Goal: Task Accomplishment & Management: Use online tool/utility

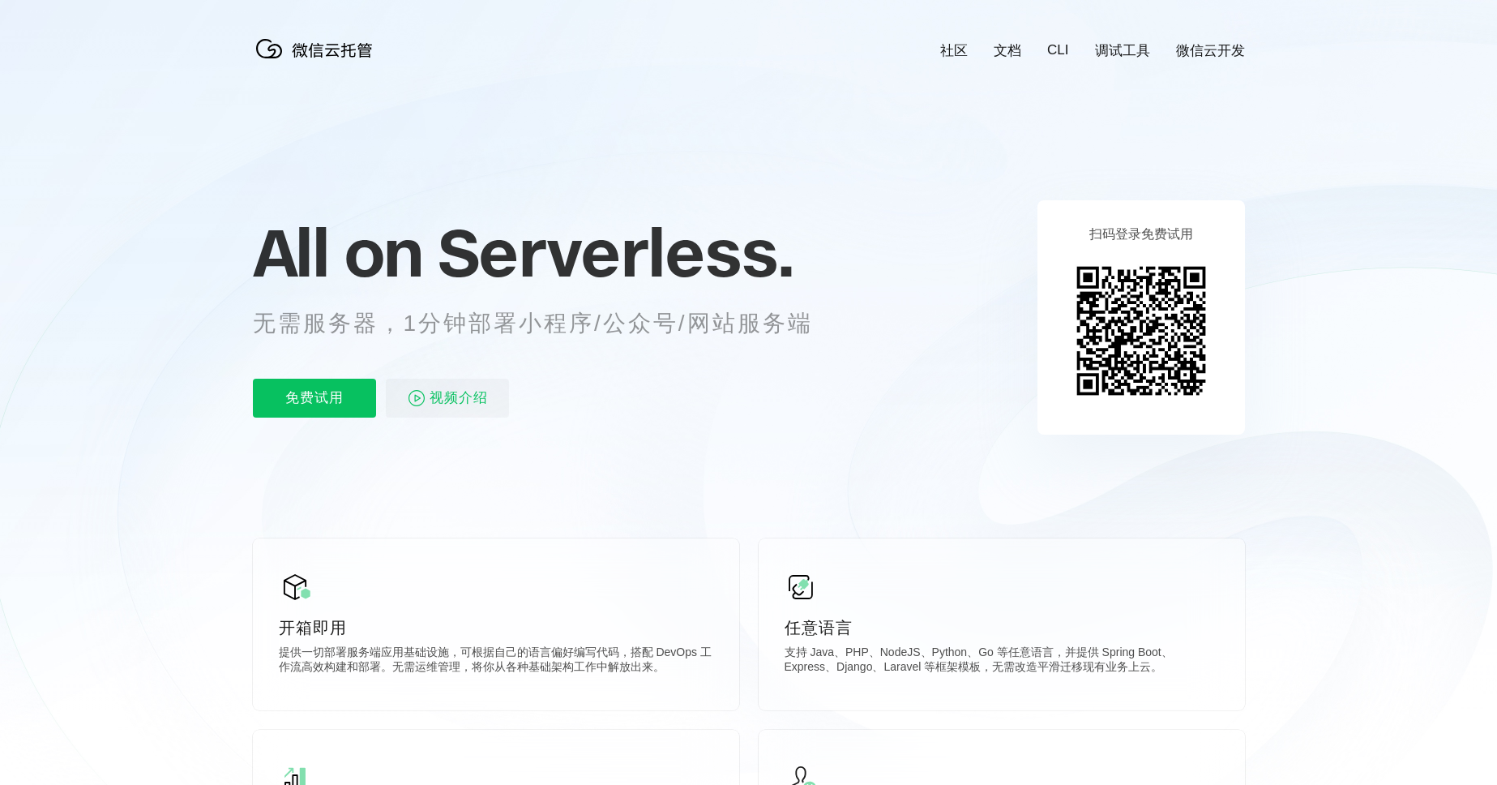
scroll to position [0, 2882]
drag, startPoint x: 493, startPoint y: 321, endPoint x: 813, endPoint y: 323, distance: 320.2
click at [813, 323] on p "无需服务器，1分钟部署小程序/公众号/网站服务端" at bounding box center [548, 323] width 590 height 32
click at [539, 332] on p "无需服务器，1分钟部署小程序/公众号/网站服务端" at bounding box center [548, 323] width 590 height 32
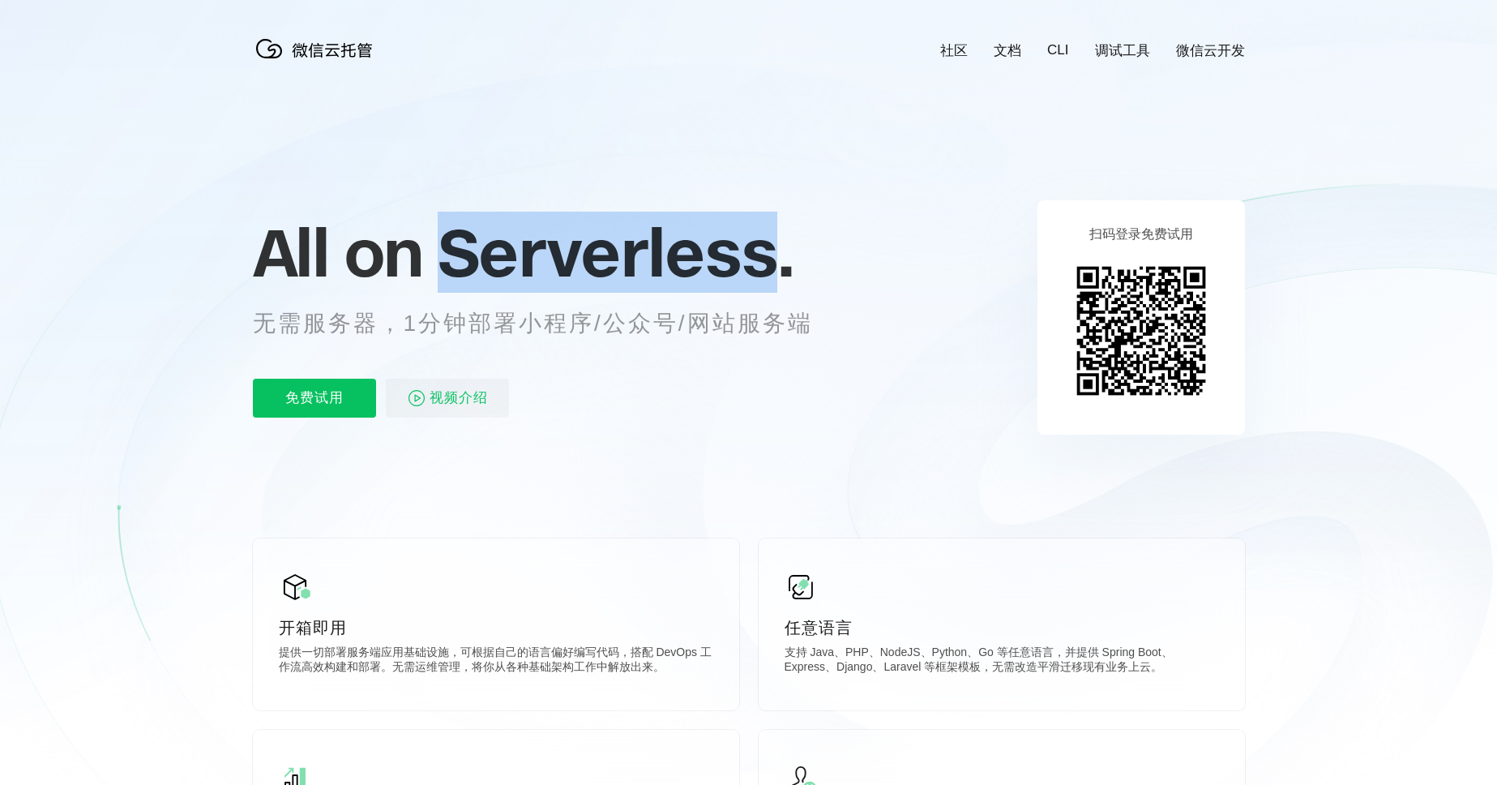
drag, startPoint x: 445, startPoint y: 259, endPoint x: 777, endPoint y: 263, distance: 332.4
click at [777, 263] on span "Serverless." at bounding box center [616, 252] width 356 height 81
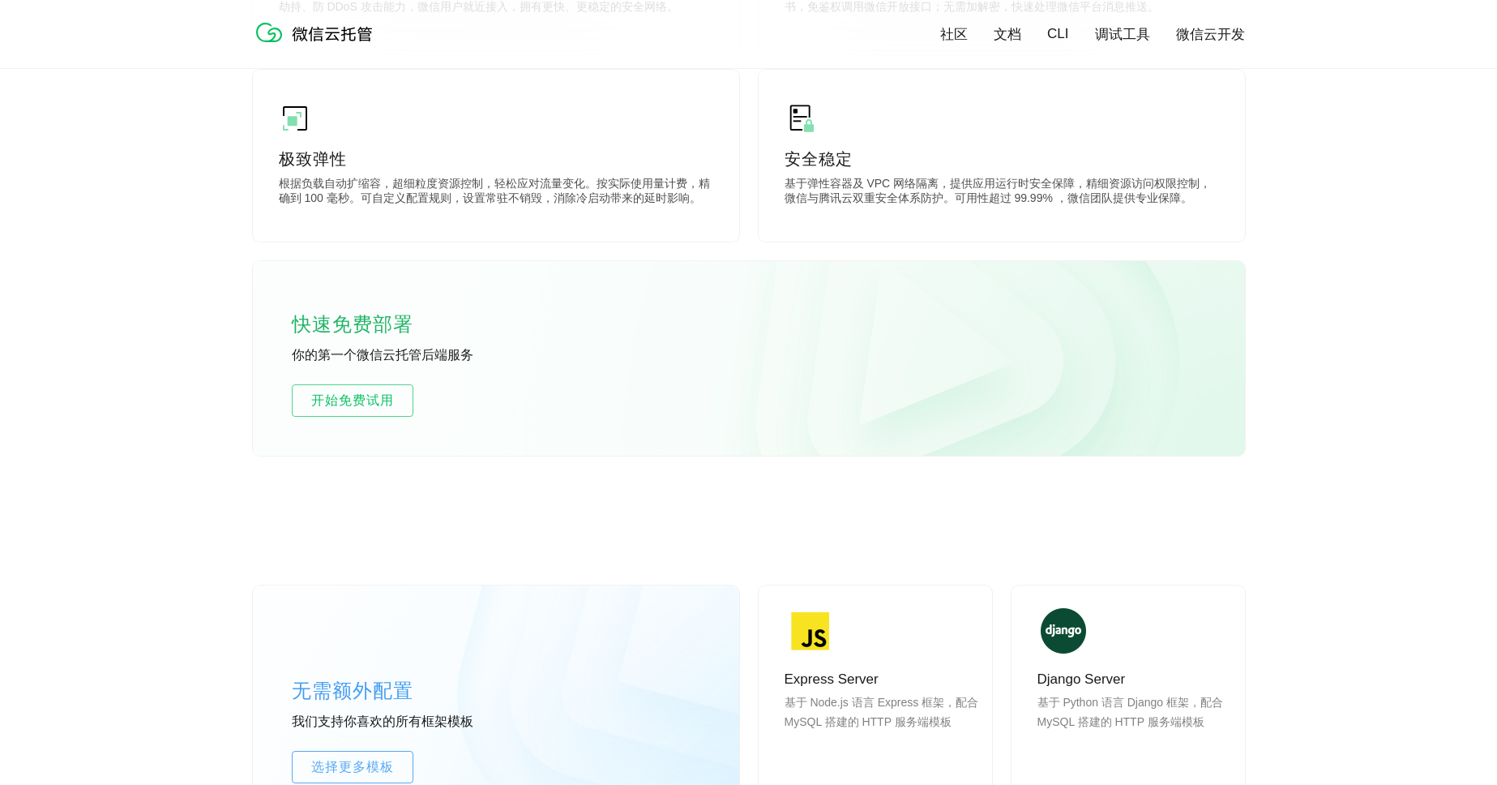
scroll to position [854, 0]
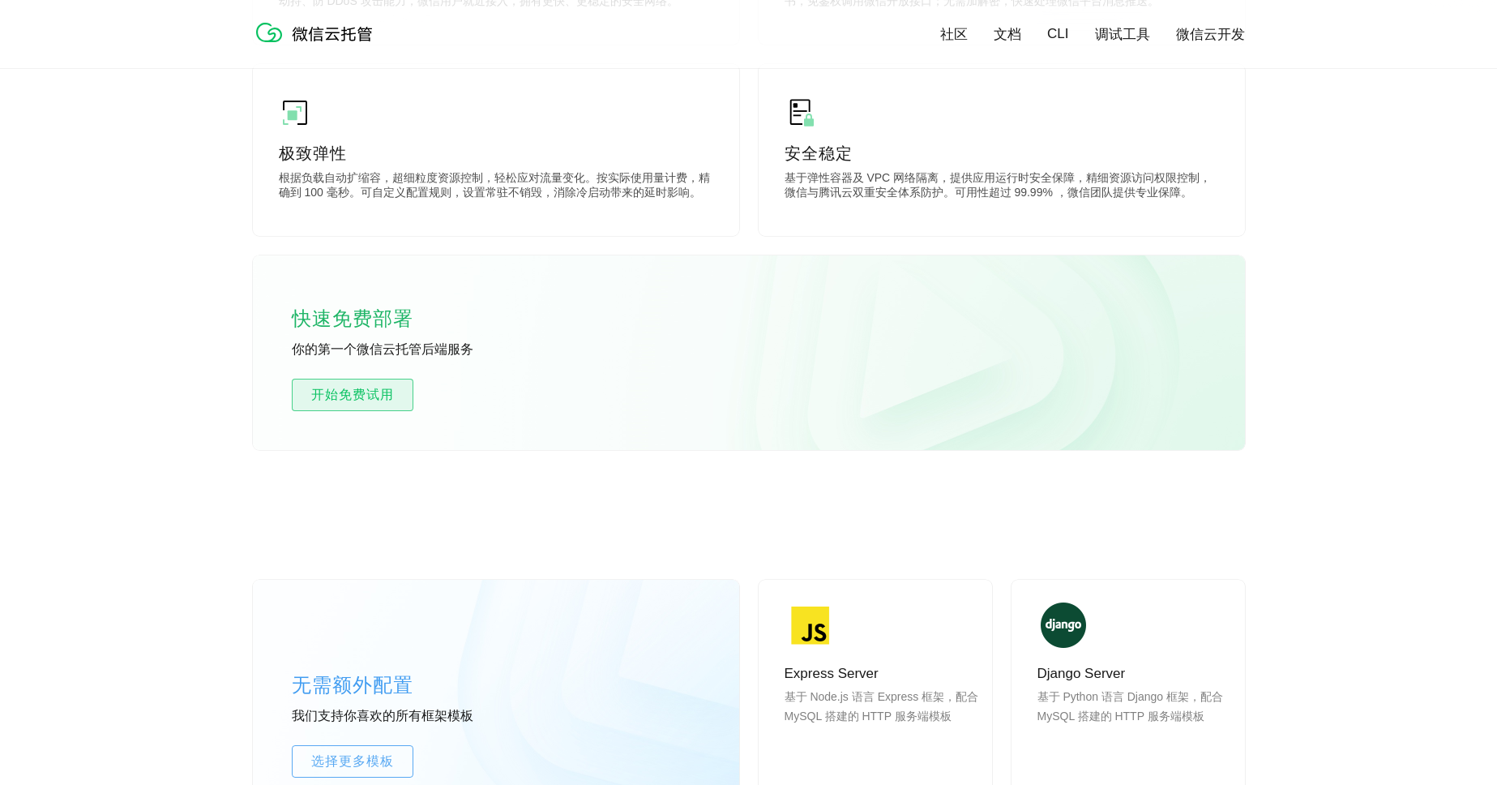
click at [366, 392] on span "开始免费试用" at bounding box center [353, 394] width 120 height 19
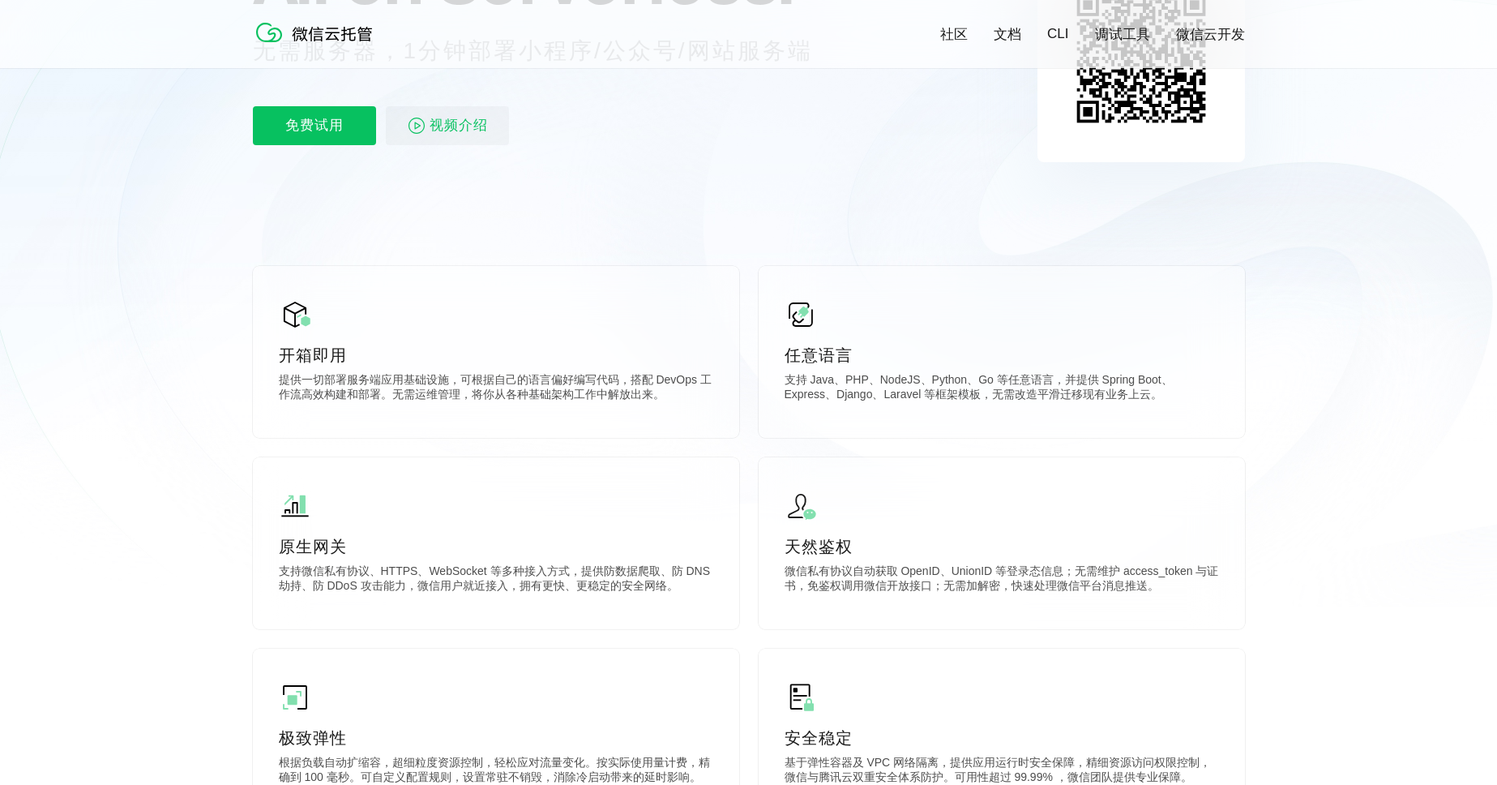
scroll to position [0, 2882]
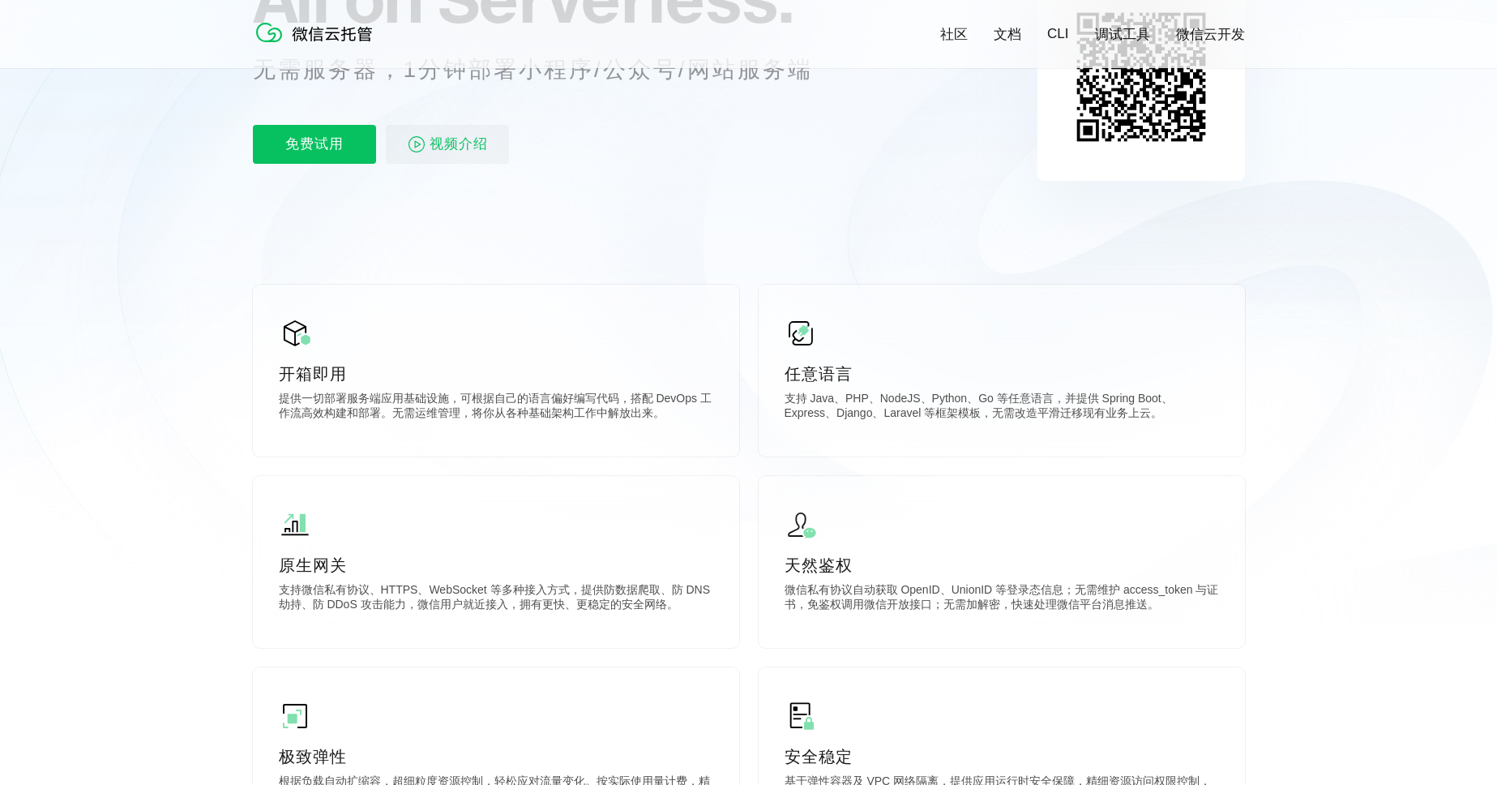
click at [1333, 235] on icon at bounding box center [749, 187] width 1556 height 875
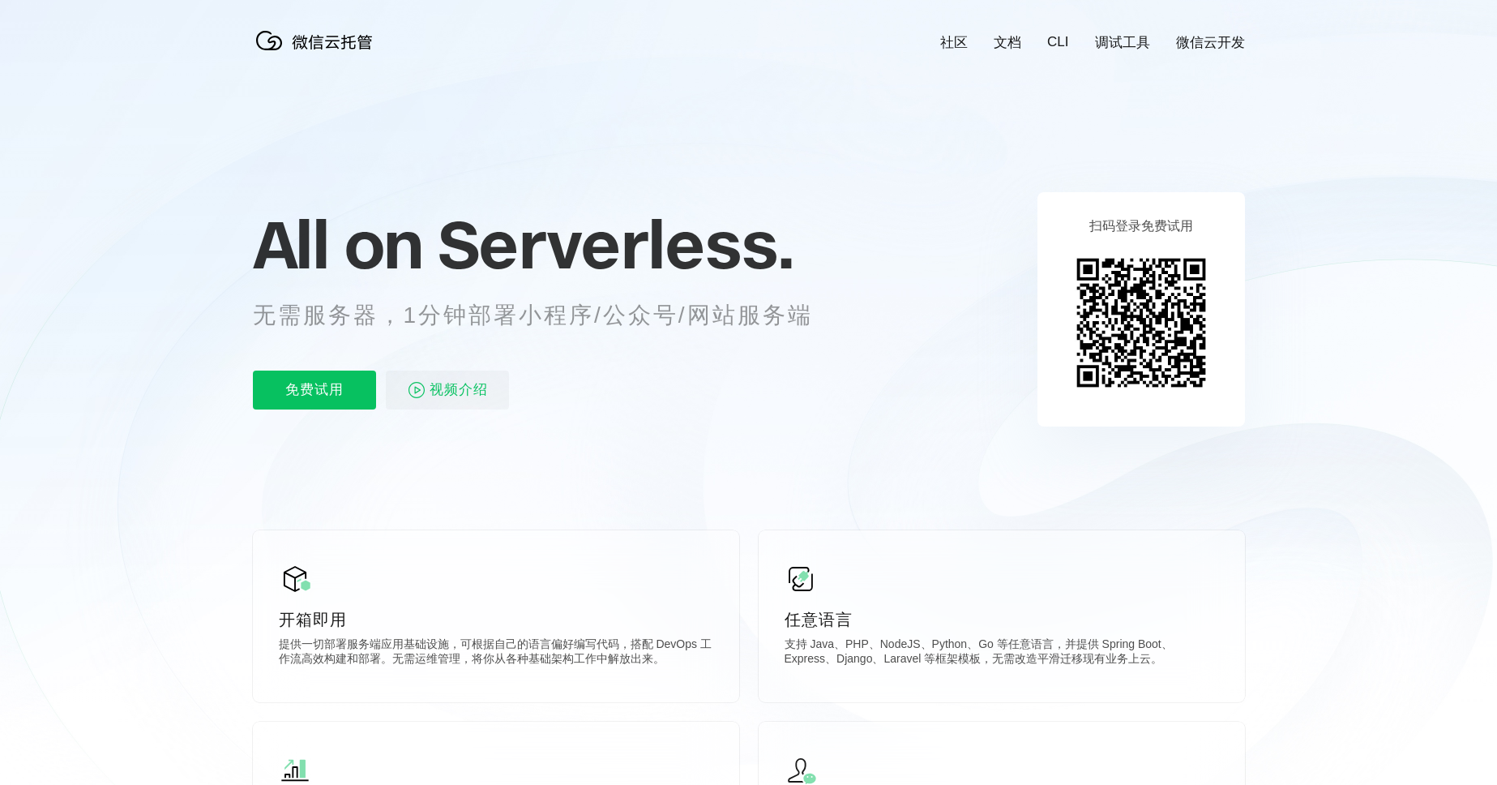
scroll to position [0, 0]
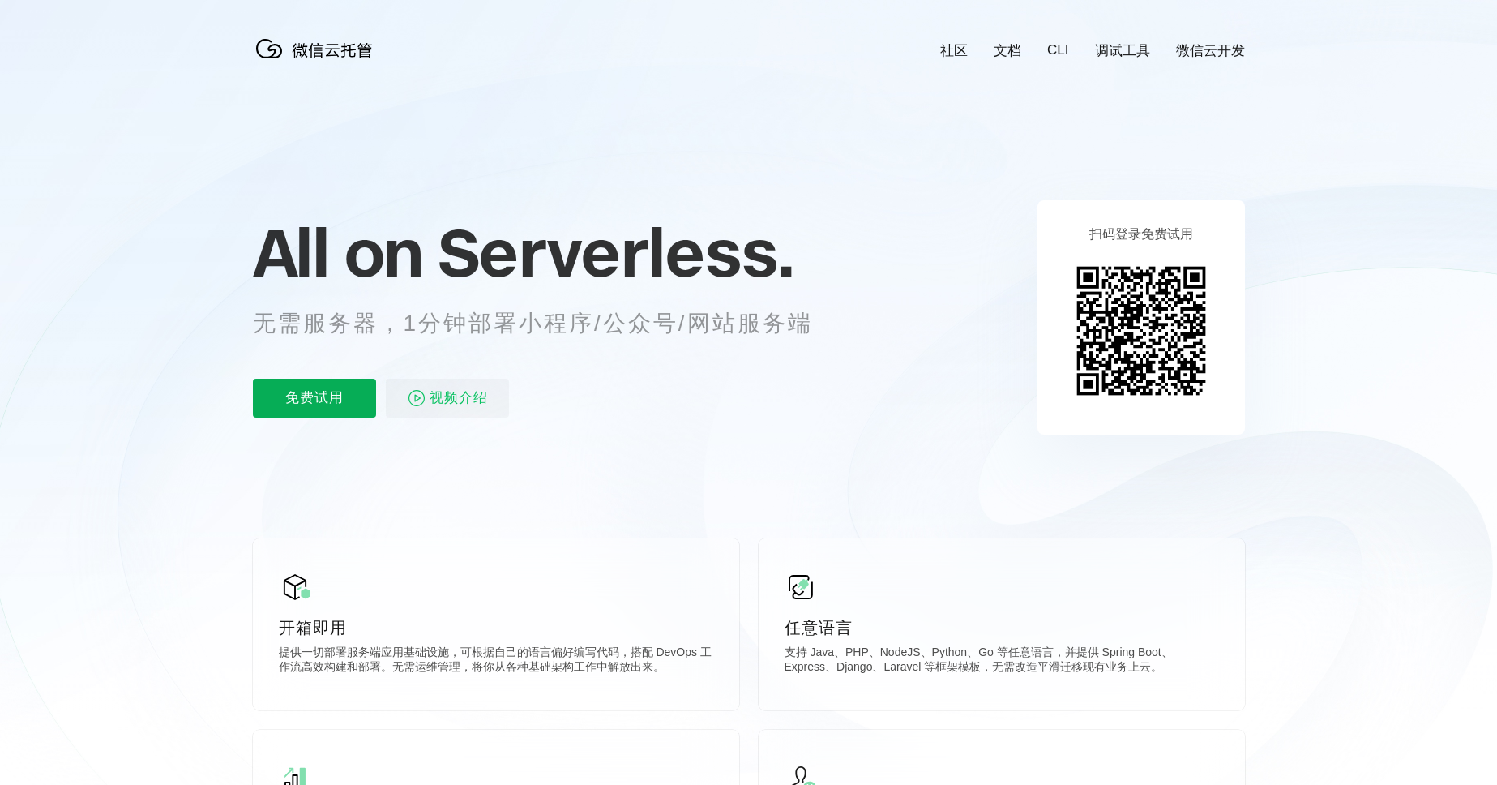
scroll to position [0, 2882]
click at [342, 400] on p "免费试用" at bounding box center [314, 398] width 123 height 39
